Goal: Task Accomplishment & Management: Complete application form

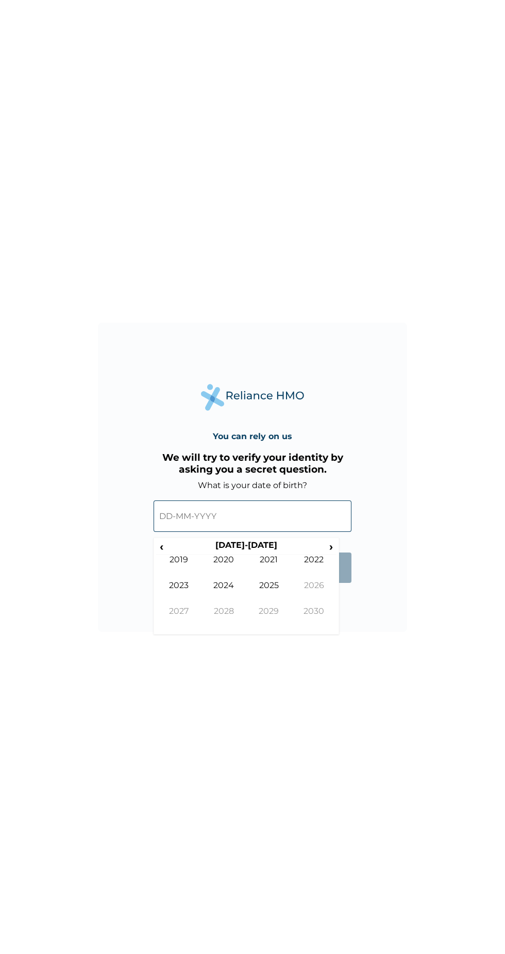
click at [235, 540] on th "[DATE]-[DATE]" at bounding box center [246, 547] width 158 height 14
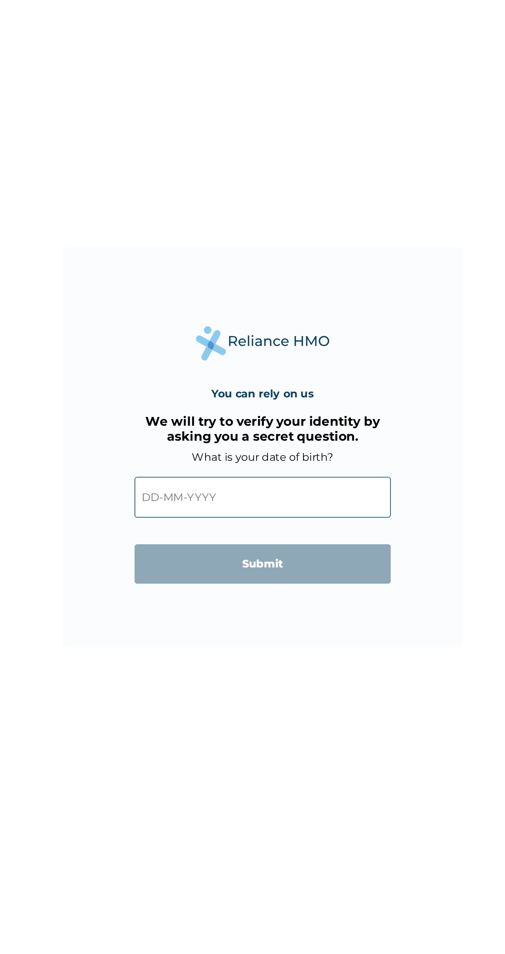
click at [167, 509] on input "text" at bounding box center [253, 515] width 198 height 31
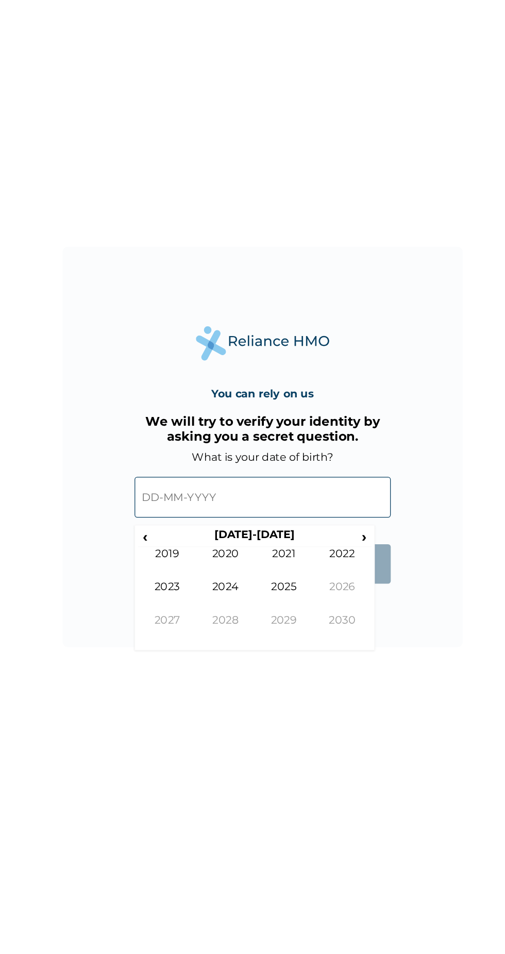
click at [162, 517] on input "text" at bounding box center [253, 515] width 198 height 31
click at [158, 547] on span "‹" at bounding box center [161, 546] width 11 height 13
click at [161, 546] on span "‹" at bounding box center [161, 546] width 11 height 13
click at [171, 614] on td "1997" at bounding box center [178, 619] width 45 height 26
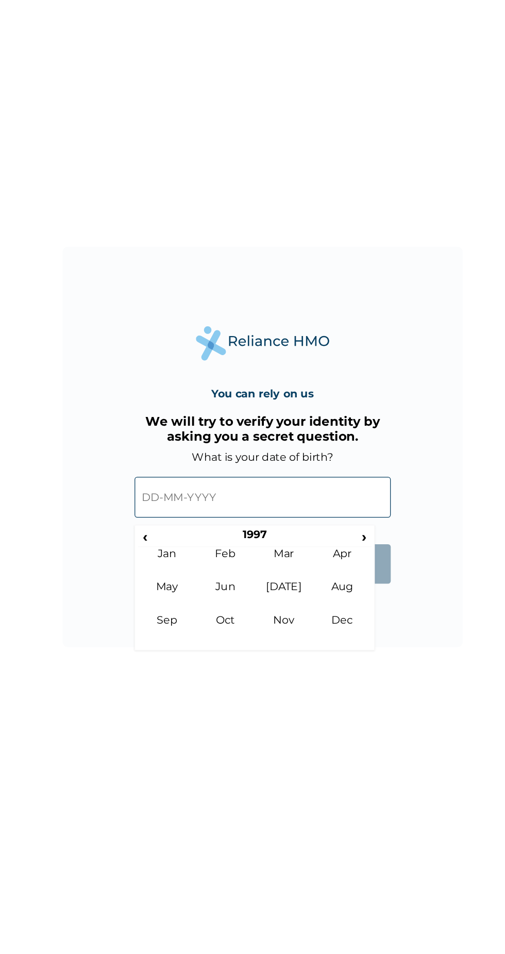
click at [263, 616] on td "Nov" at bounding box center [268, 619] width 45 height 26
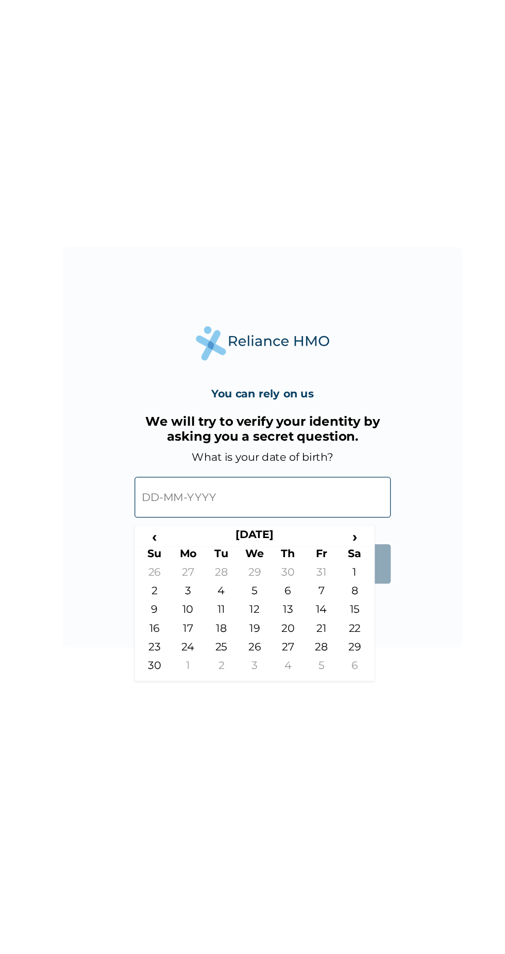
click at [243, 632] on td "26" at bounding box center [246, 634] width 26 height 14
type input "[DATE]"
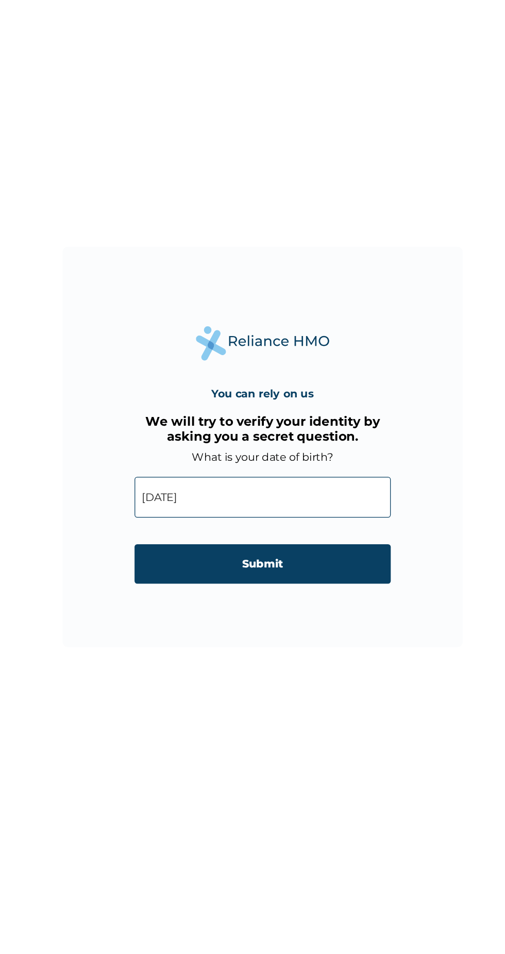
click at [180, 569] on input "Submit" at bounding box center [253, 567] width 198 height 30
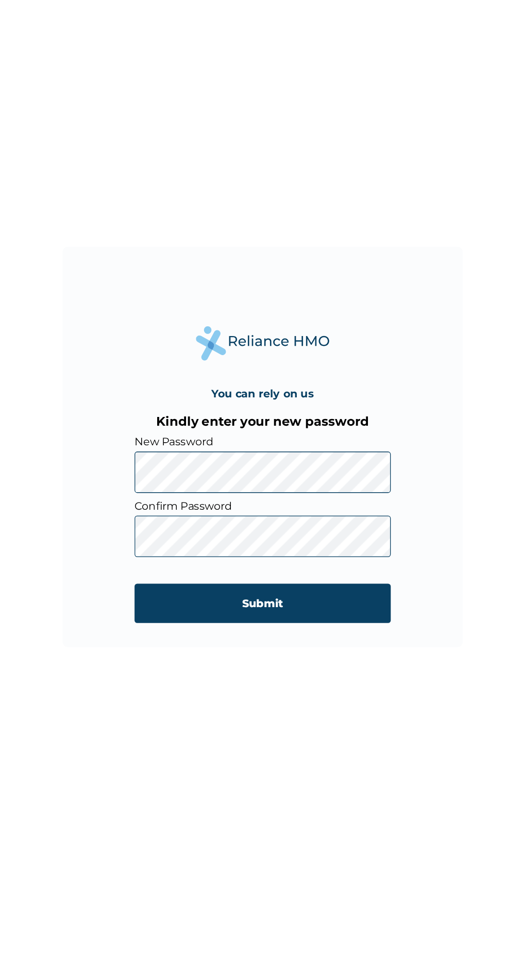
click at [187, 597] on input "Submit" at bounding box center [253, 598] width 198 height 30
